Goal: Task Accomplishment & Management: Use online tool/utility

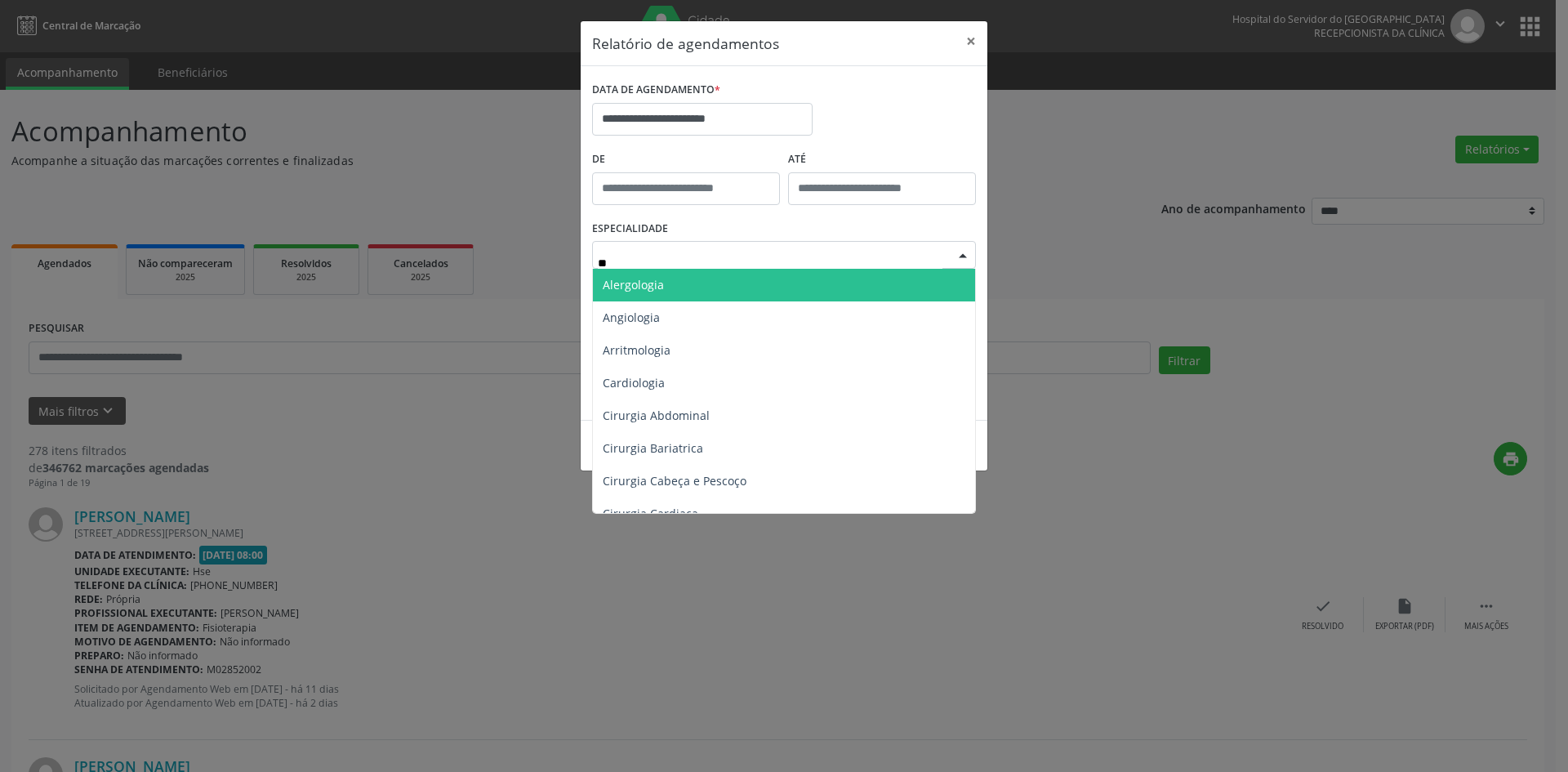
type input "***"
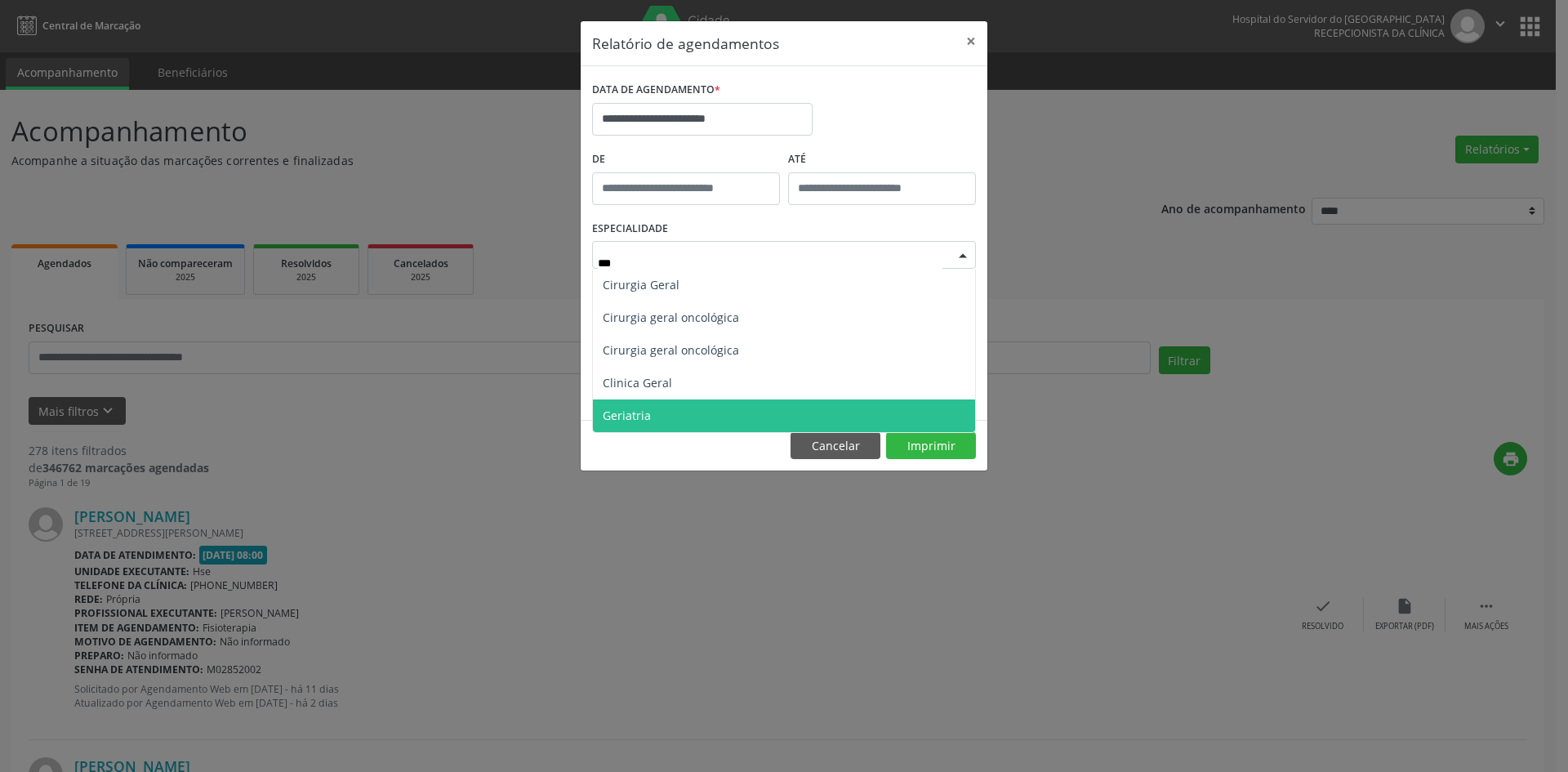
click at [700, 412] on span "Geriatria" at bounding box center [783, 416] width 382 height 33
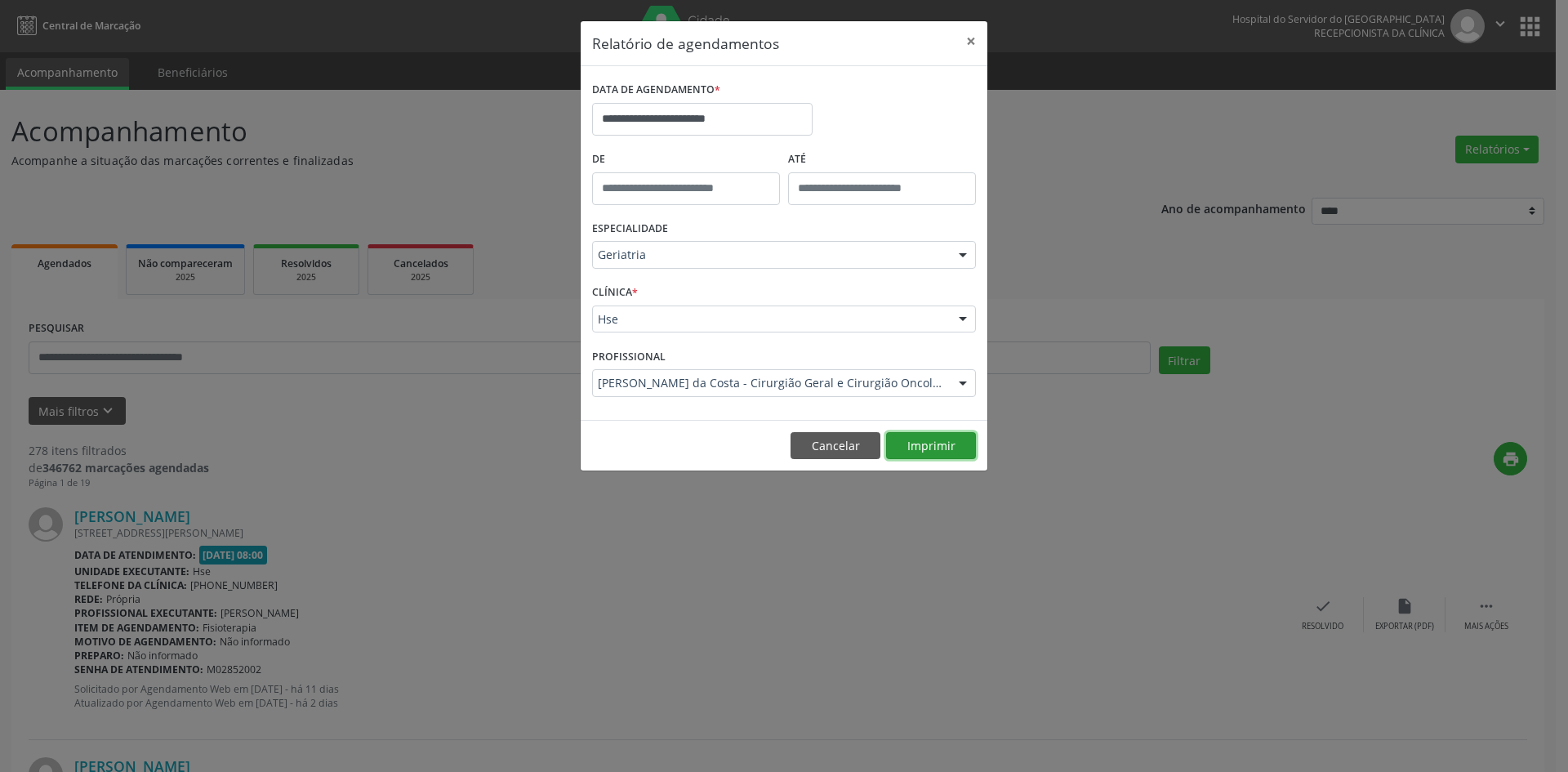
click at [934, 445] on button "Imprimir" at bounding box center [930, 445] width 90 height 27
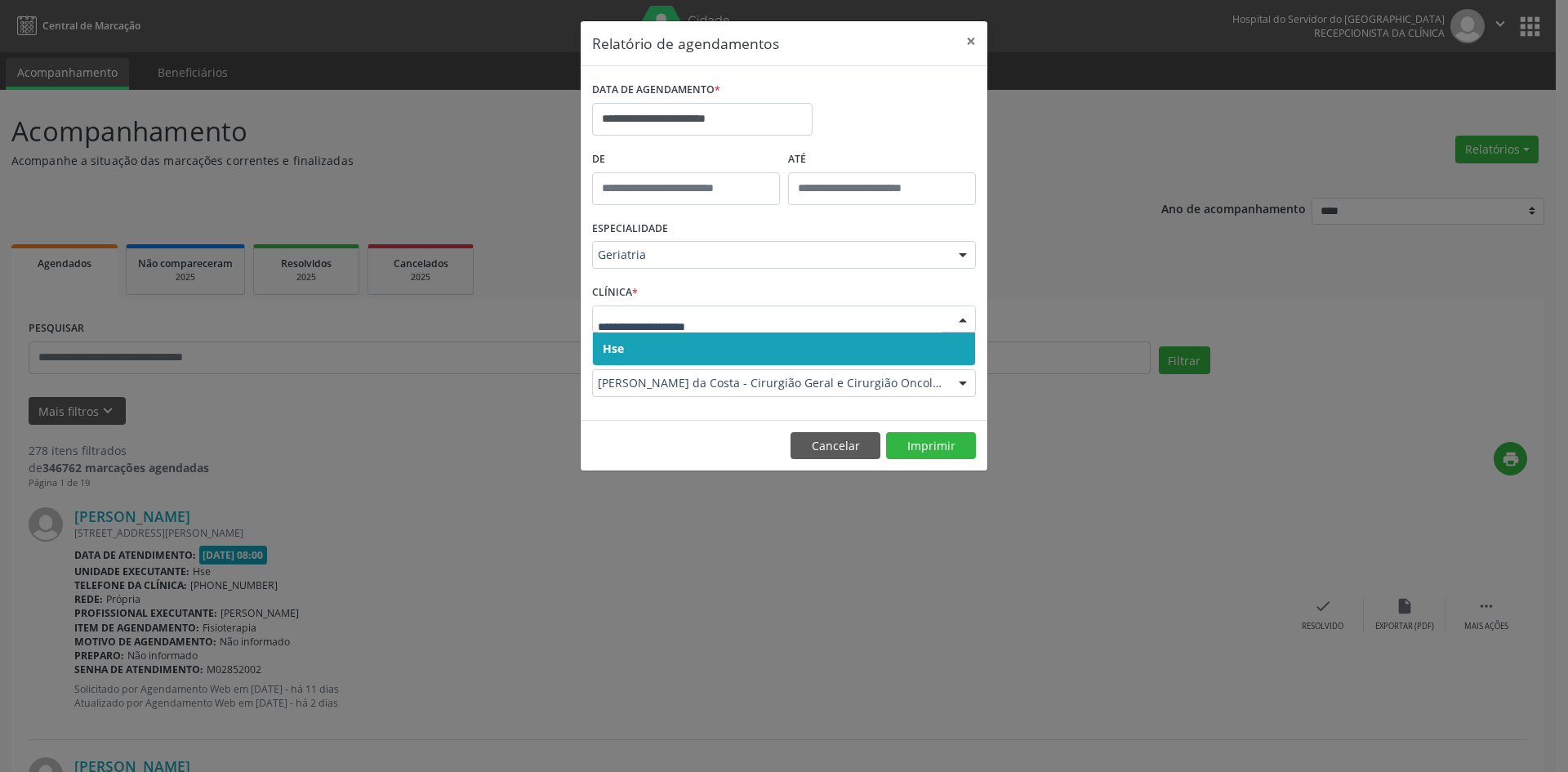
click at [765, 351] on span "Hse" at bounding box center [783, 349] width 382 height 33
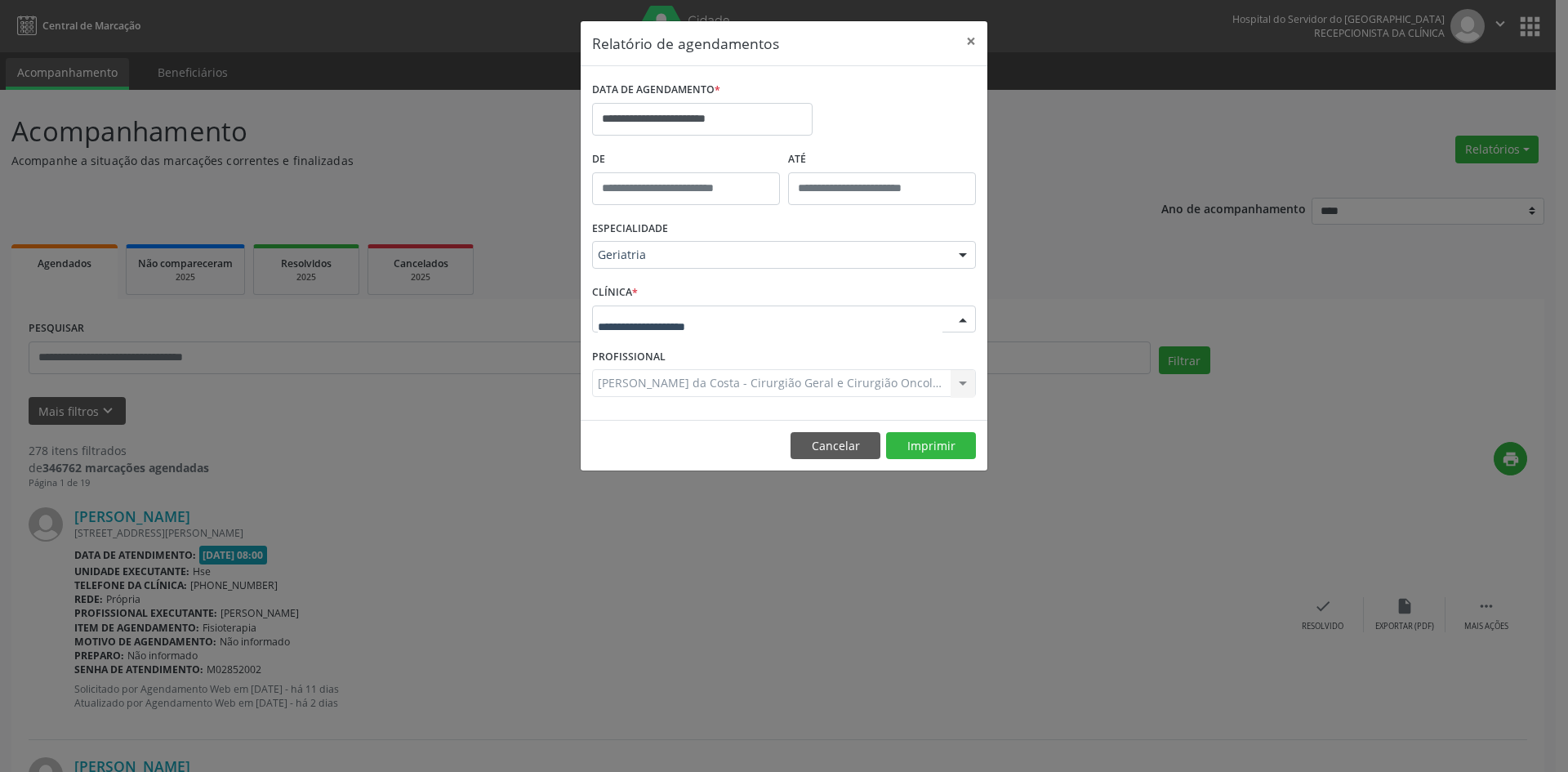
click at [779, 321] on div at bounding box center [783, 319] width 384 height 27
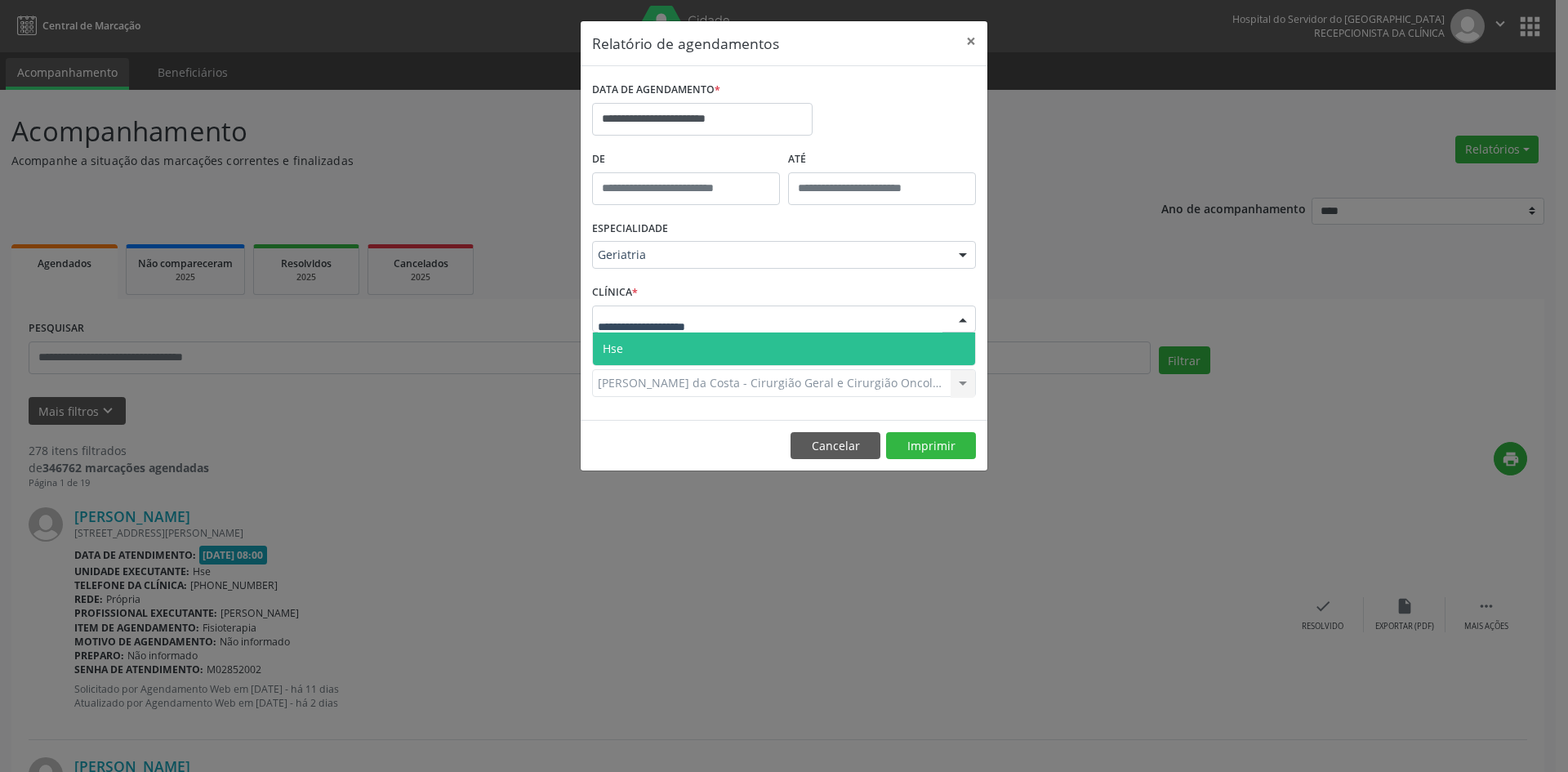
click at [783, 348] on span "Hse" at bounding box center [783, 349] width 382 height 33
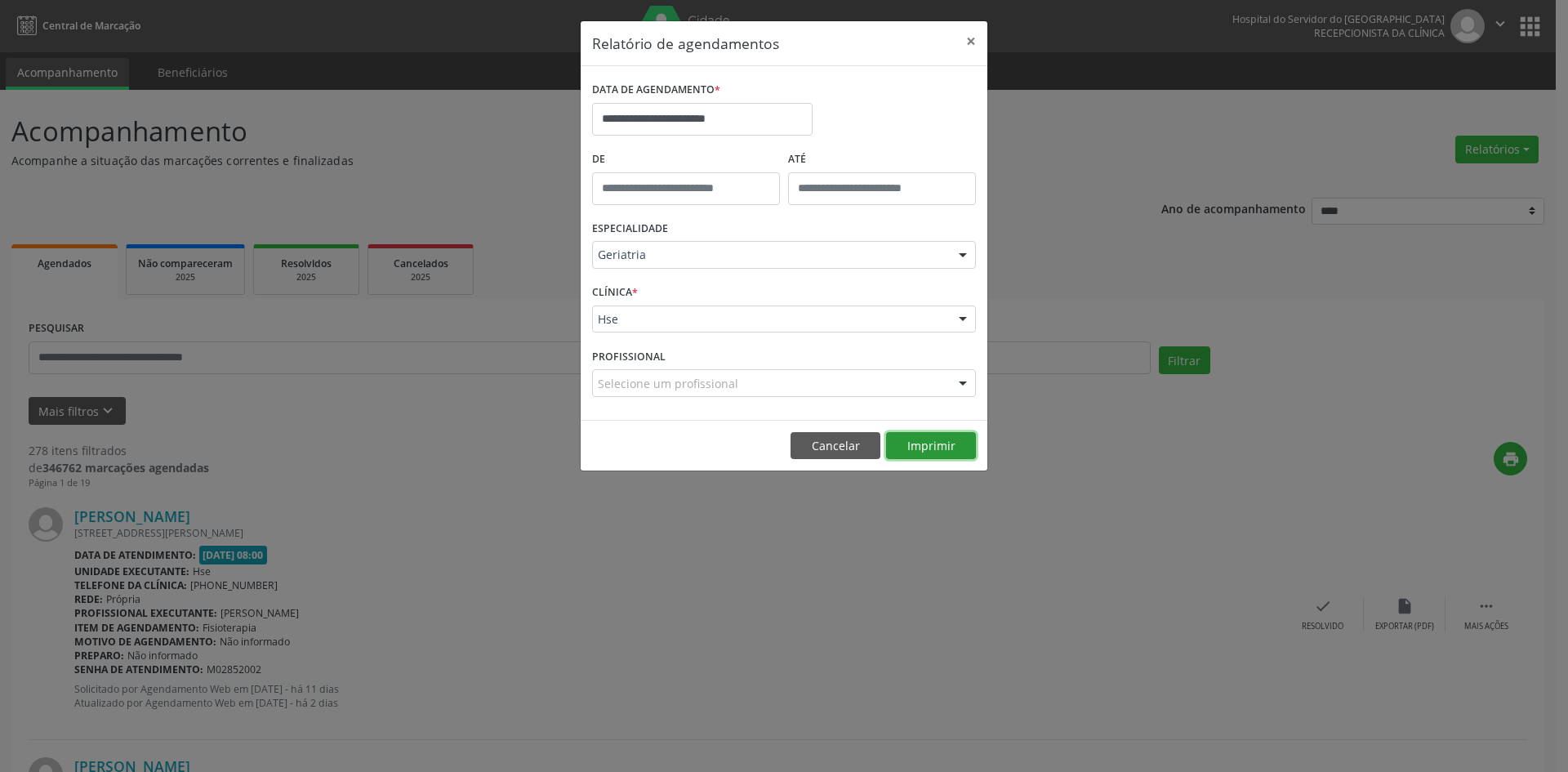
click at [941, 448] on button "Imprimir" at bounding box center [930, 445] width 90 height 27
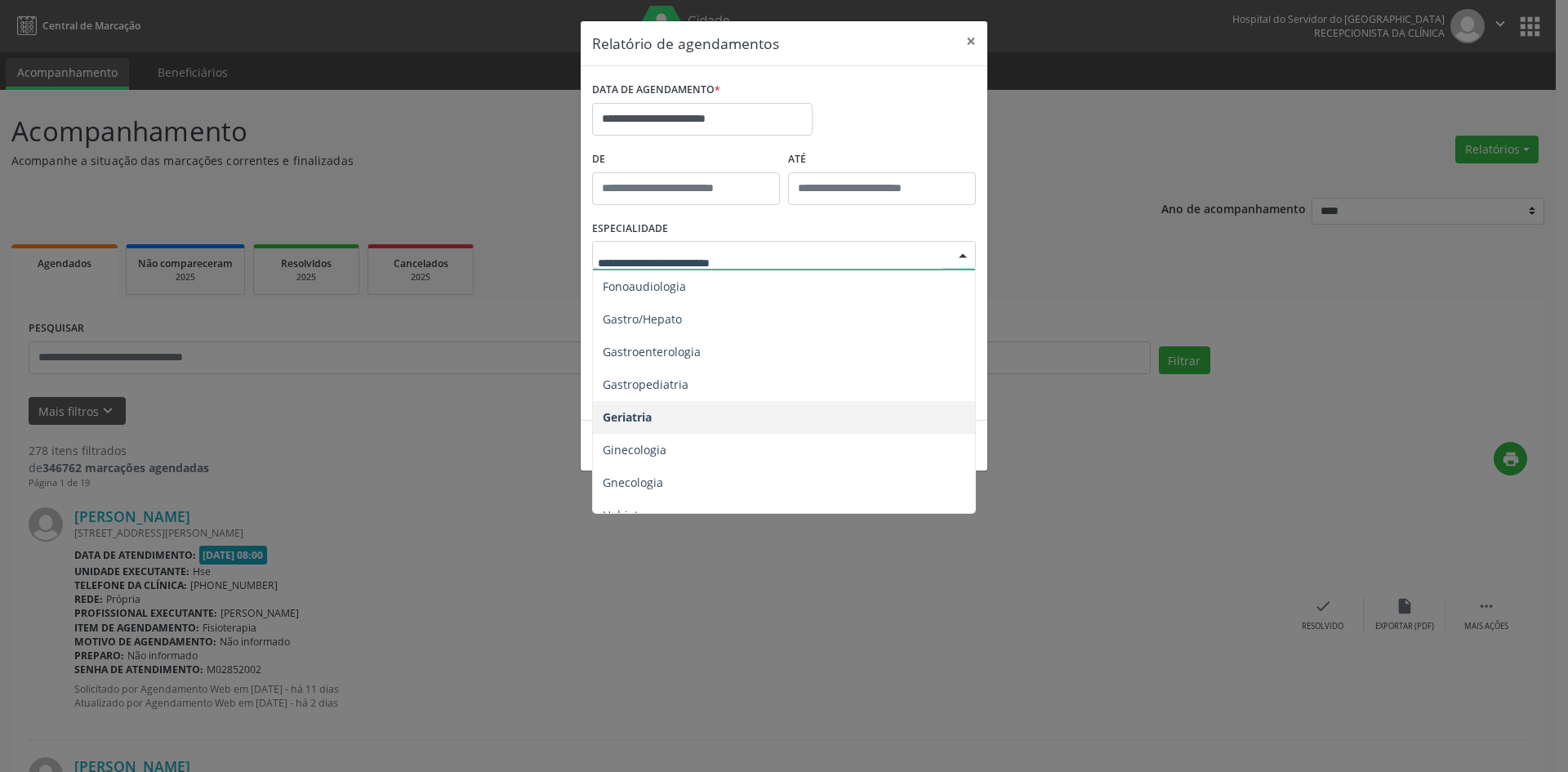
scroll to position [980, 0]
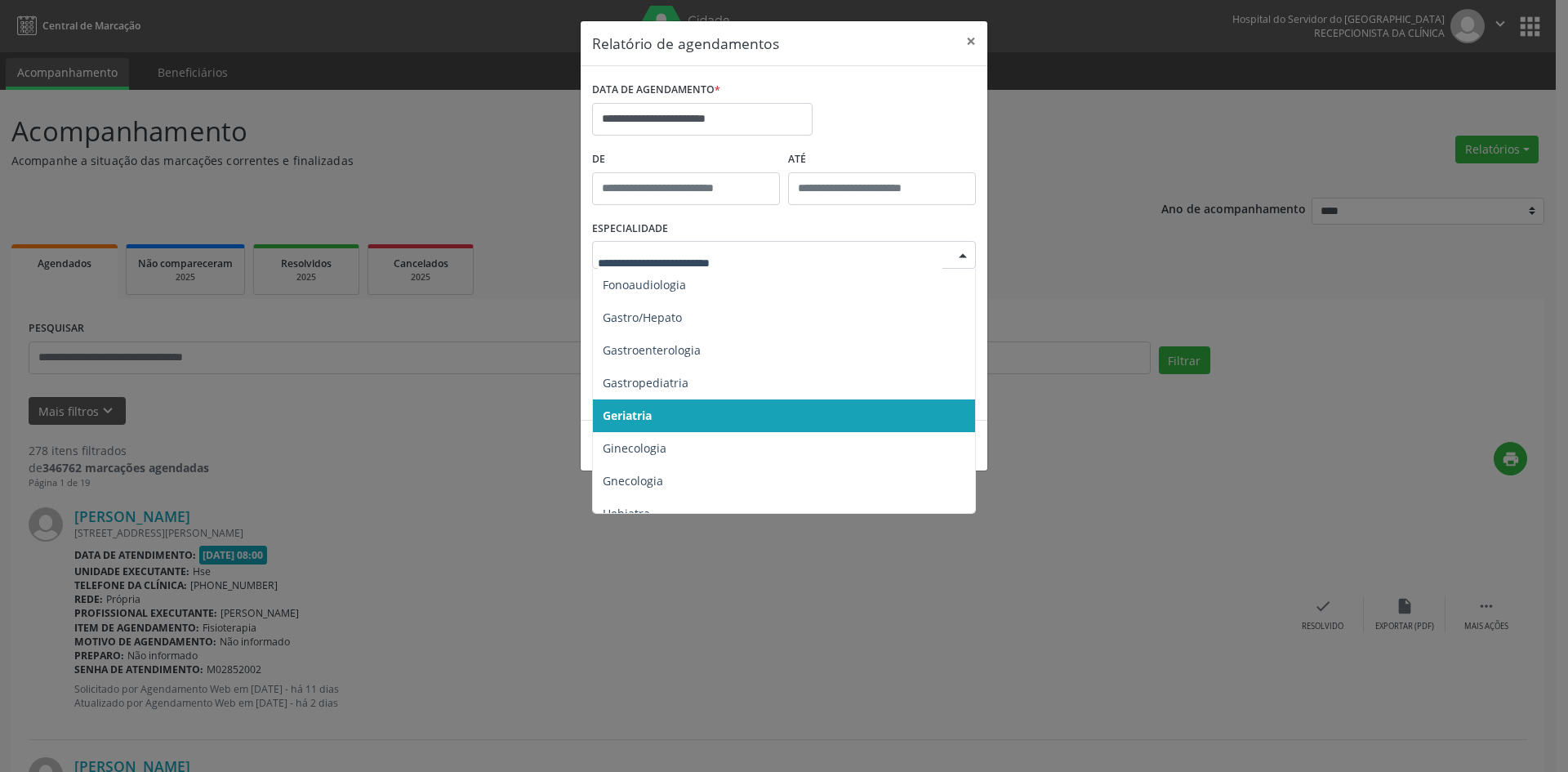
click at [743, 409] on span "Geriatria" at bounding box center [785, 416] width 384 height 33
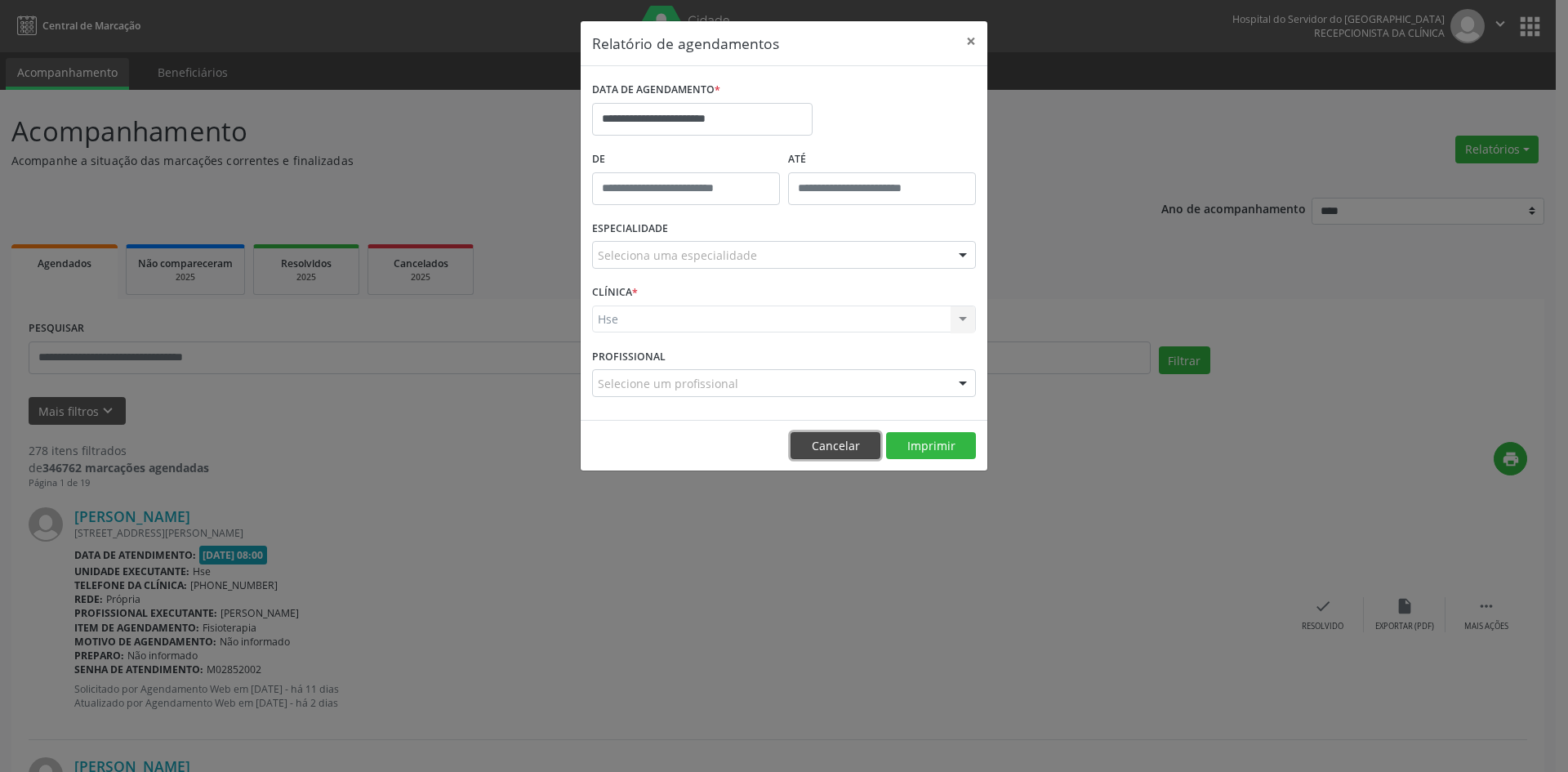
click at [818, 448] on button "Cancelar" at bounding box center [835, 445] width 90 height 27
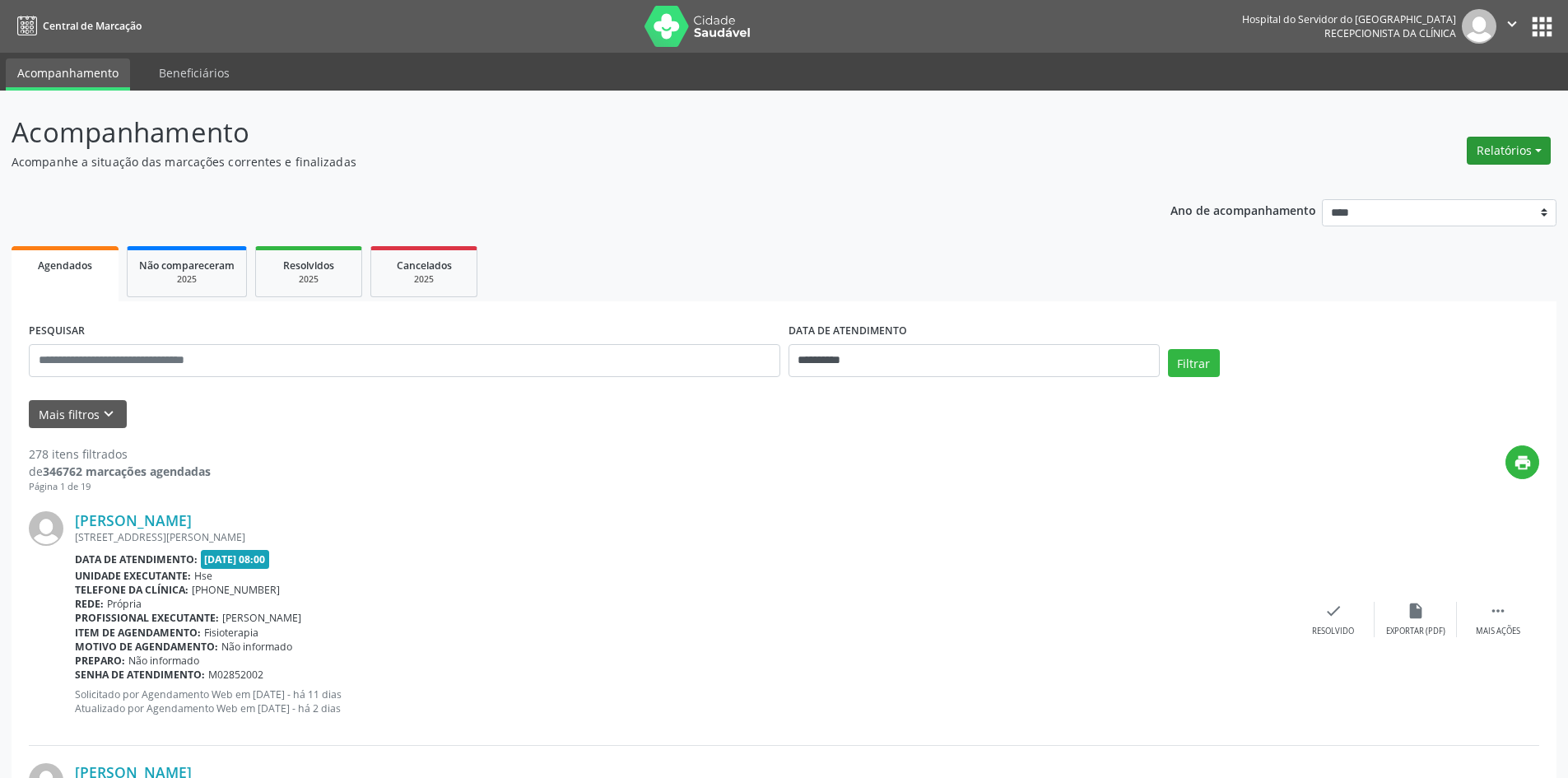
click at [1494, 146] on button "Relatórios" at bounding box center [1508, 150] width 84 height 28
click at [1441, 183] on link "Agendamentos" at bounding box center [1463, 186] width 177 height 23
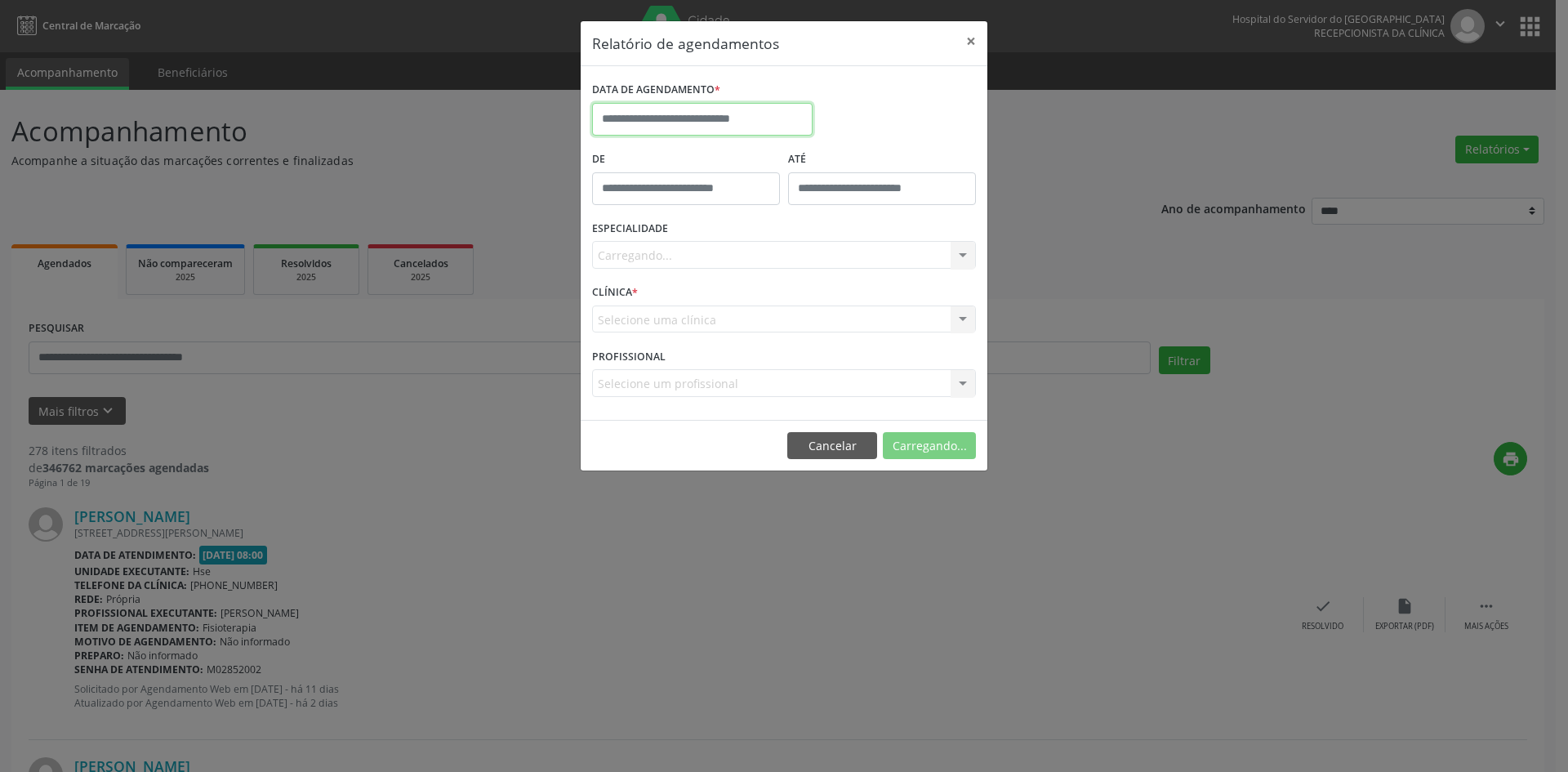
click at [741, 116] on input "text" at bounding box center [702, 119] width 220 height 33
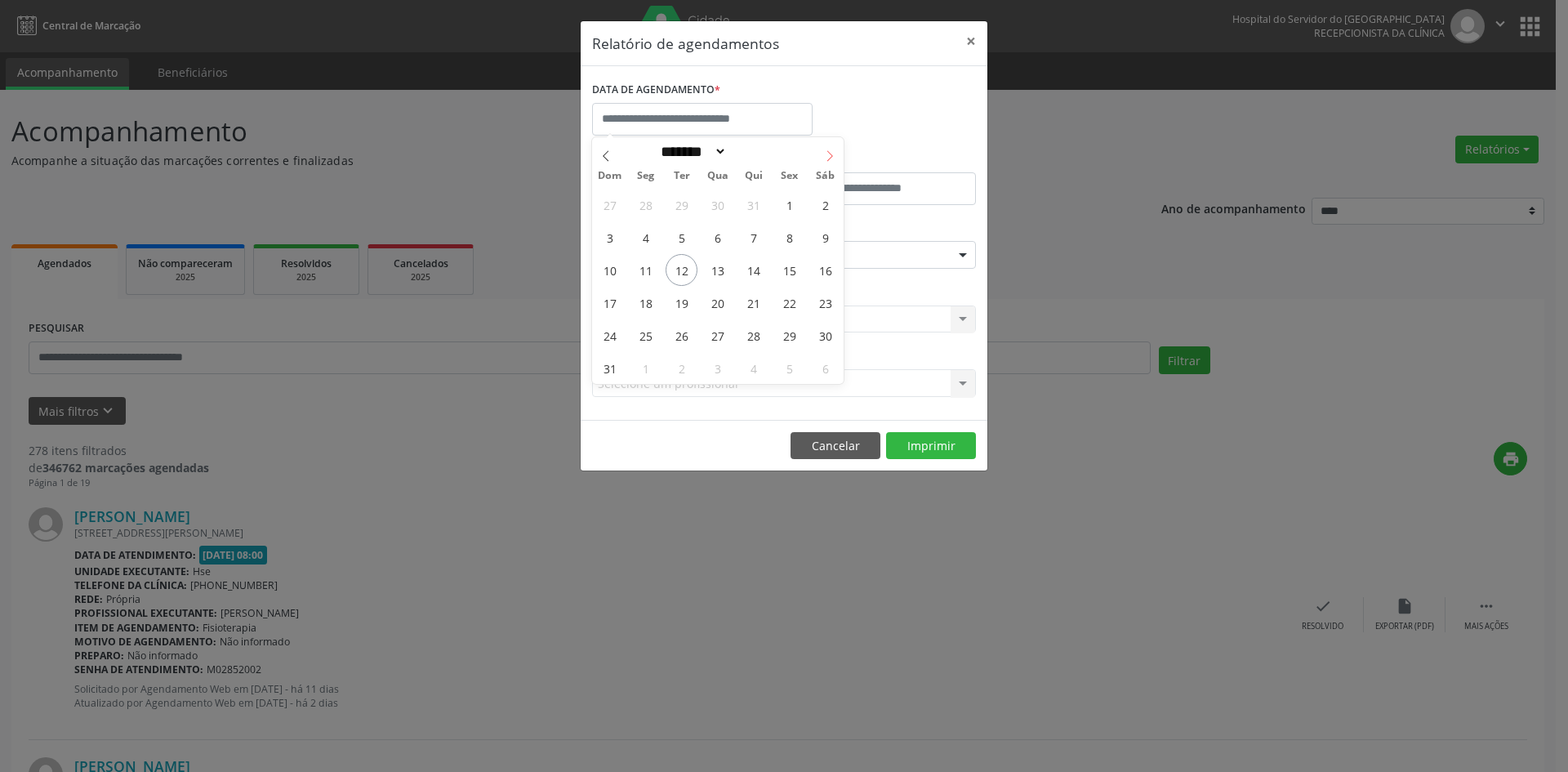
click at [828, 152] on icon at bounding box center [829, 156] width 11 height 11
select select "*"
click at [645, 204] on span "1" at bounding box center [645, 205] width 32 height 32
type input "**********"
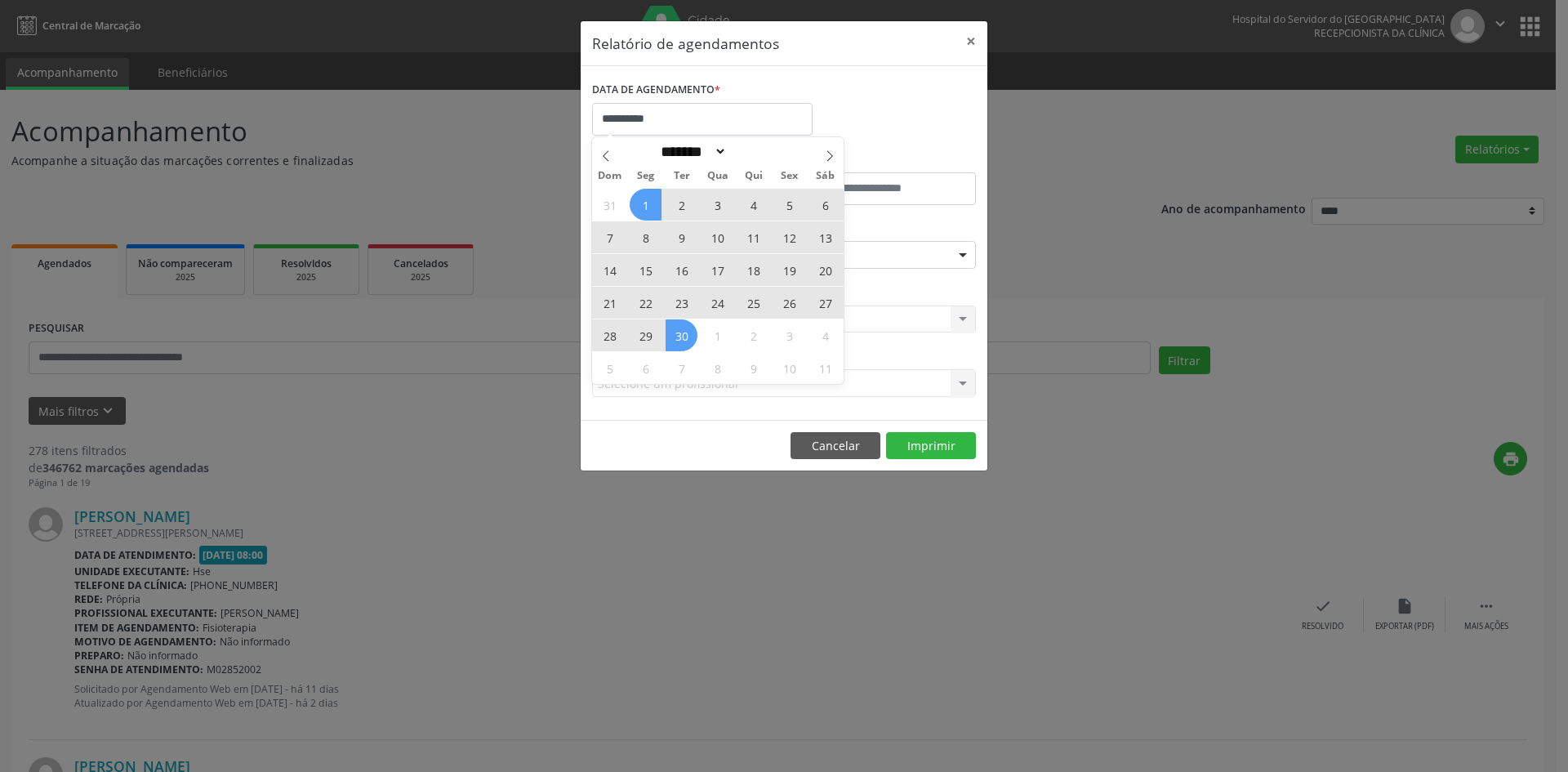
drag, startPoint x: 645, startPoint y: 204, endPoint x: 679, endPoint y: 331, distance: 131.5
click at [679, 331] on div "31 1 2 3 4 5 6 7 8 9 10 11 12 13 14 15 16 17 18 19 20 21 22 23 24 25 26 27 28 2…" at bounding box center [717, 286] width 252 height 196
click at [679, 331] on span "30" at bounding box center [681, 336] width 32 height 32
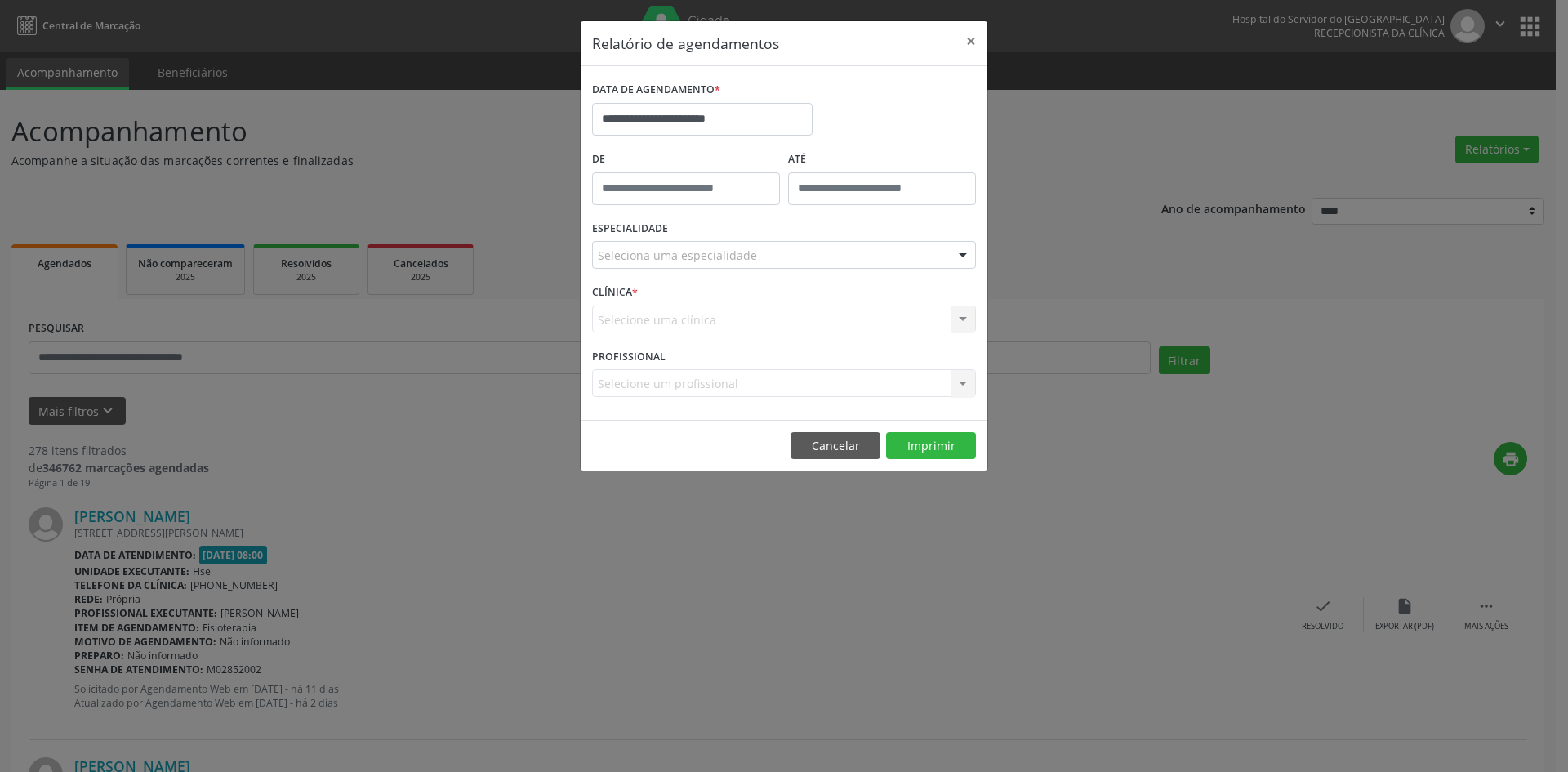
click at [808, 264] on div "Seleciona uma especialidade" at bounding box center [783, 255] width 384 height 27
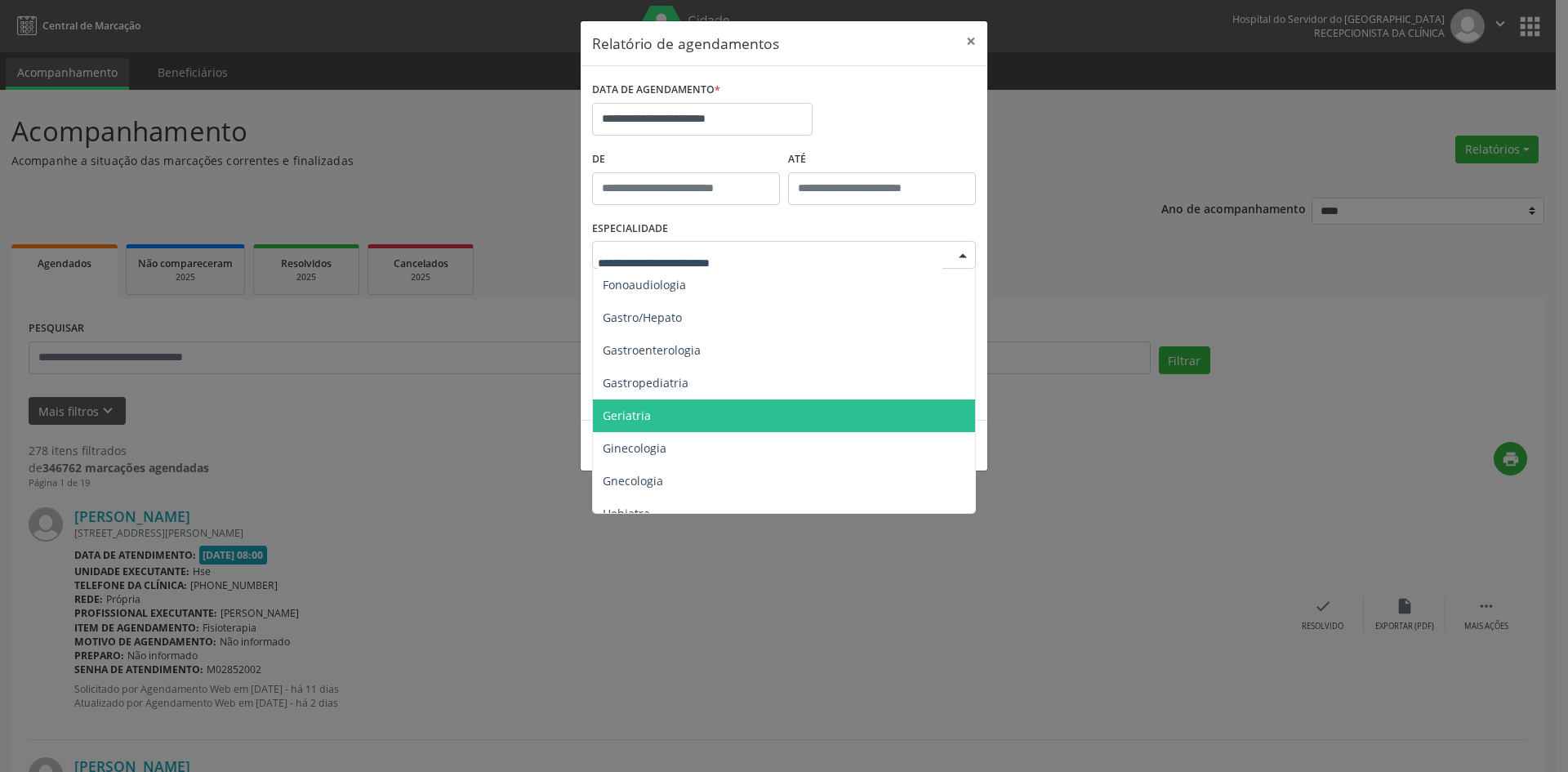
click at [697, 414] on span "Geriatria" at bounding box center [785, 416] width 384 height 33
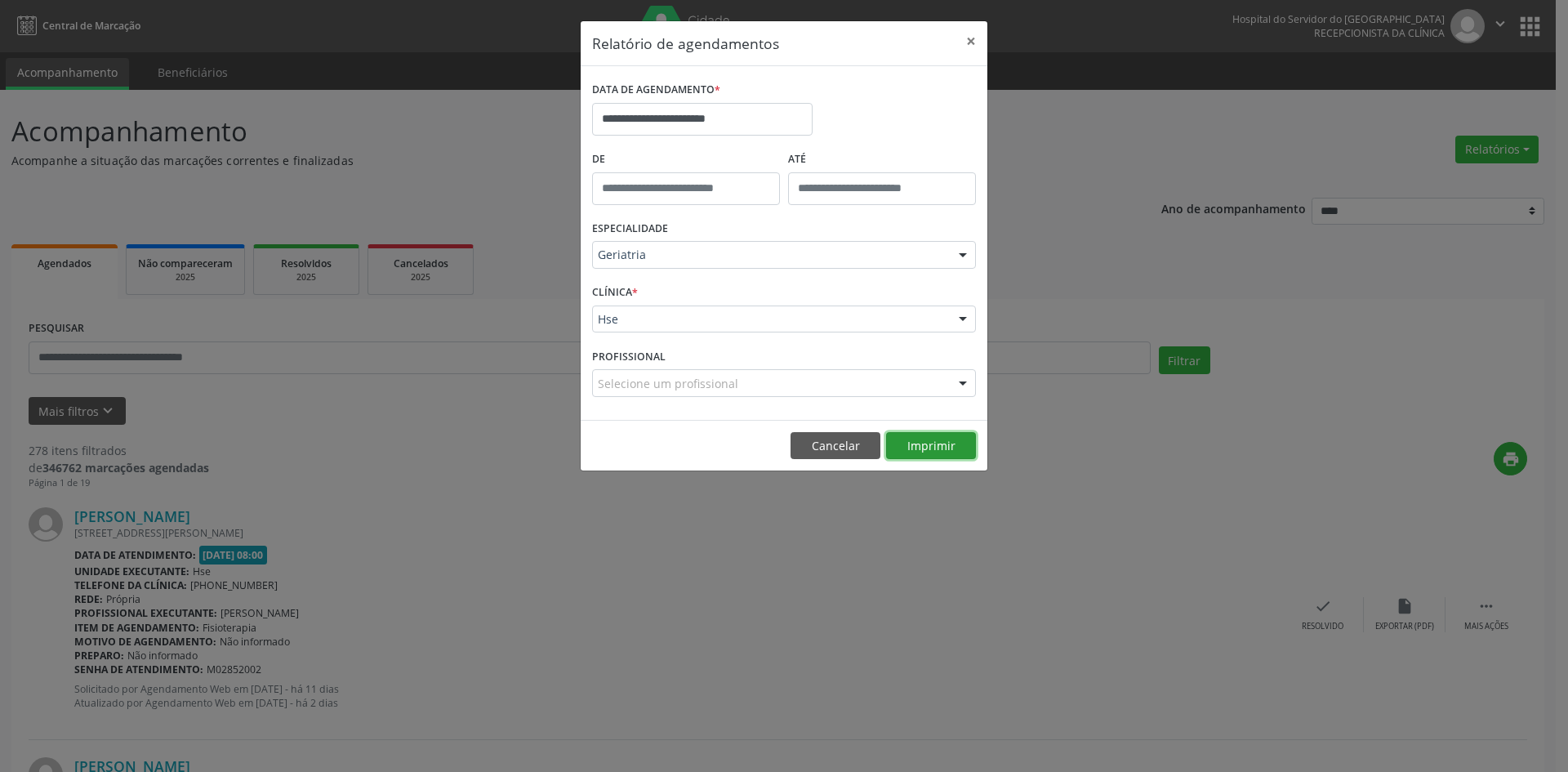
click at [929, 444] on button "Imprimir" at bounding box center [930, 445] width 90 height 27
